Goal: Task Accomplishment & Management: Manage account settings

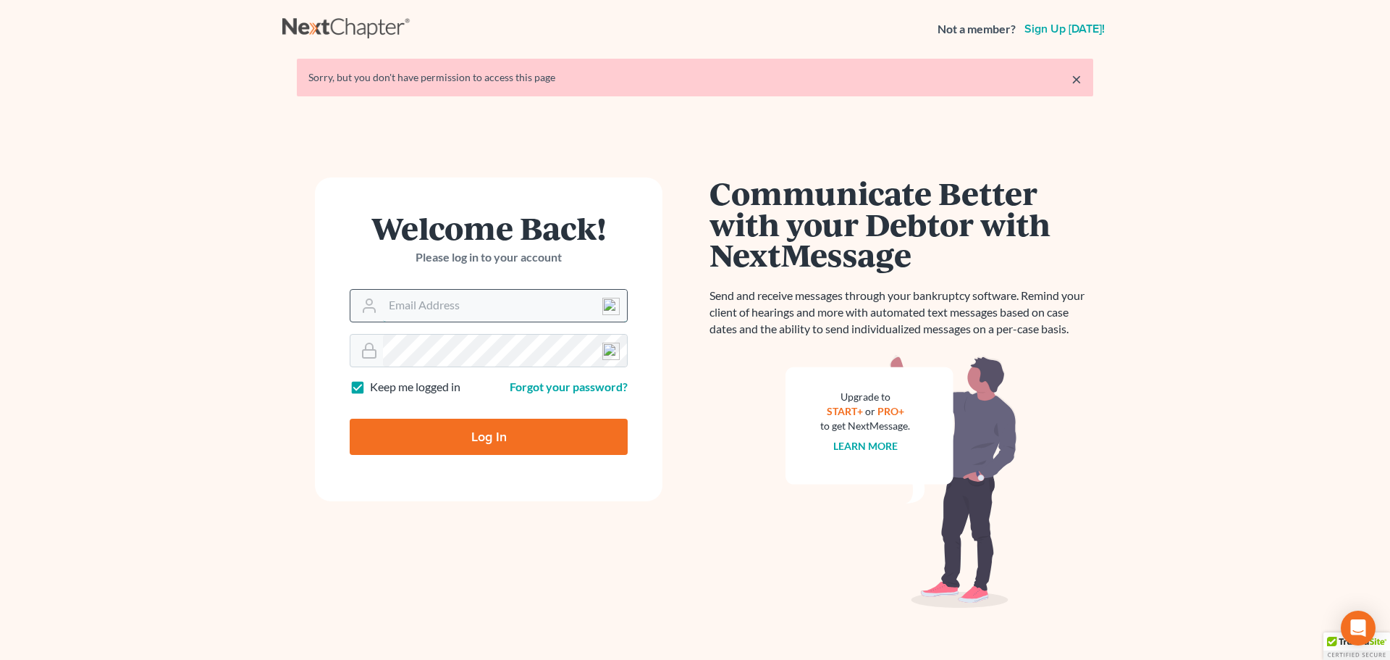
click at [416, 302] on input "Email Address" at bounding box center [505, 306] width 244 height 32
type input "[EMAIL_ADDRESS][DOMAIN_NAME]"
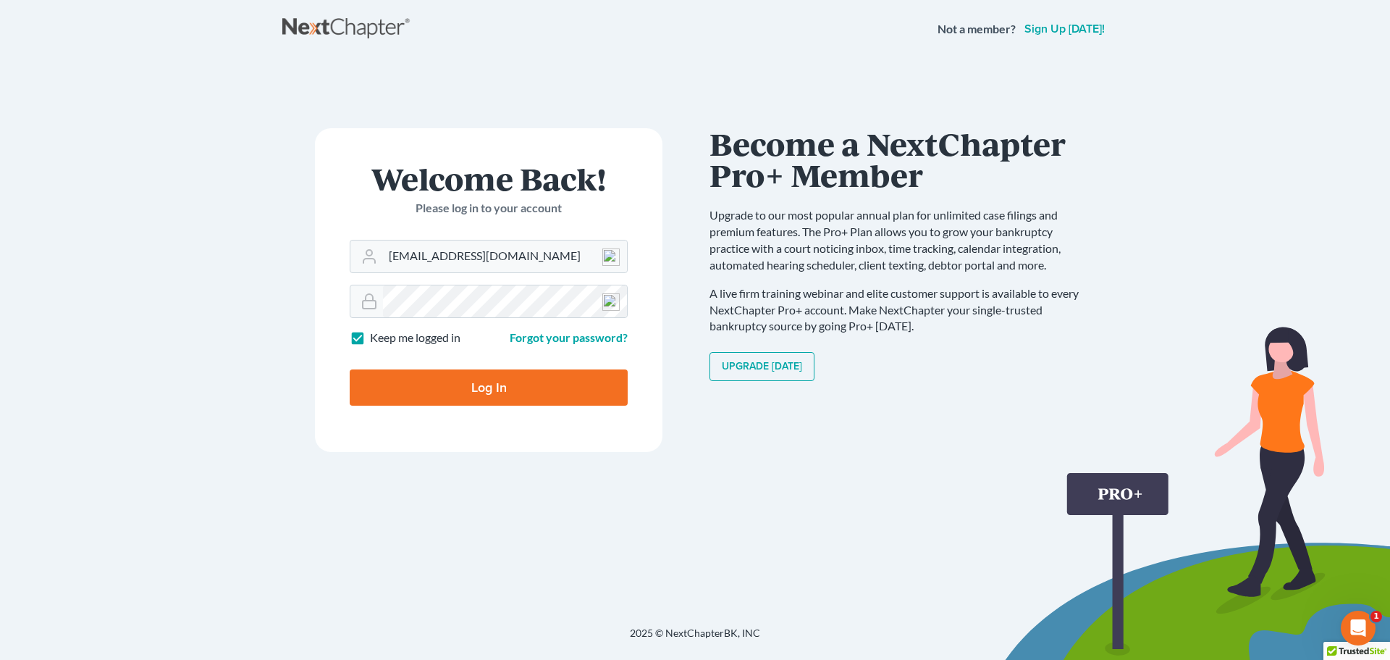
click at [452, 393] on input "Log In" at bounding box center [489, 387] width 278 height 36
type input "Thinking..."
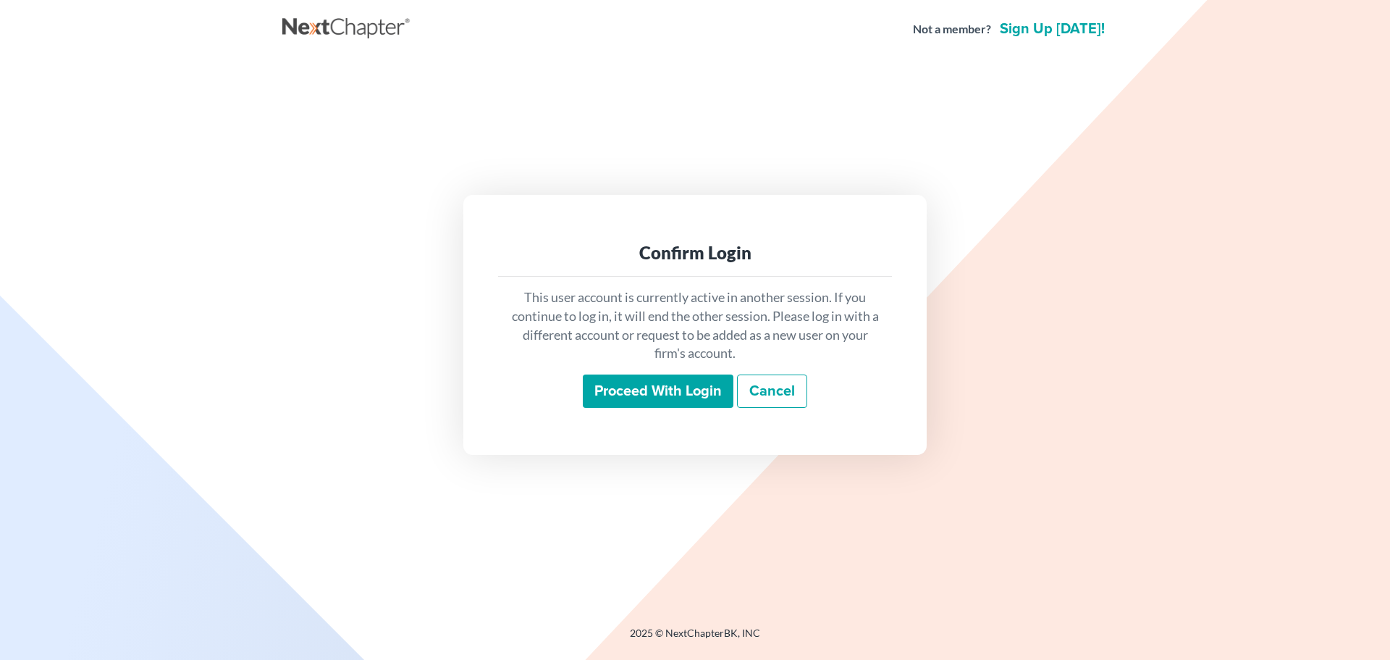
click at [665, 384] on input "Proceed with login" at bounding box center [658, 390] width 151 height 33
